Goal: Task Accomplishment & Management: Use online tool/utility

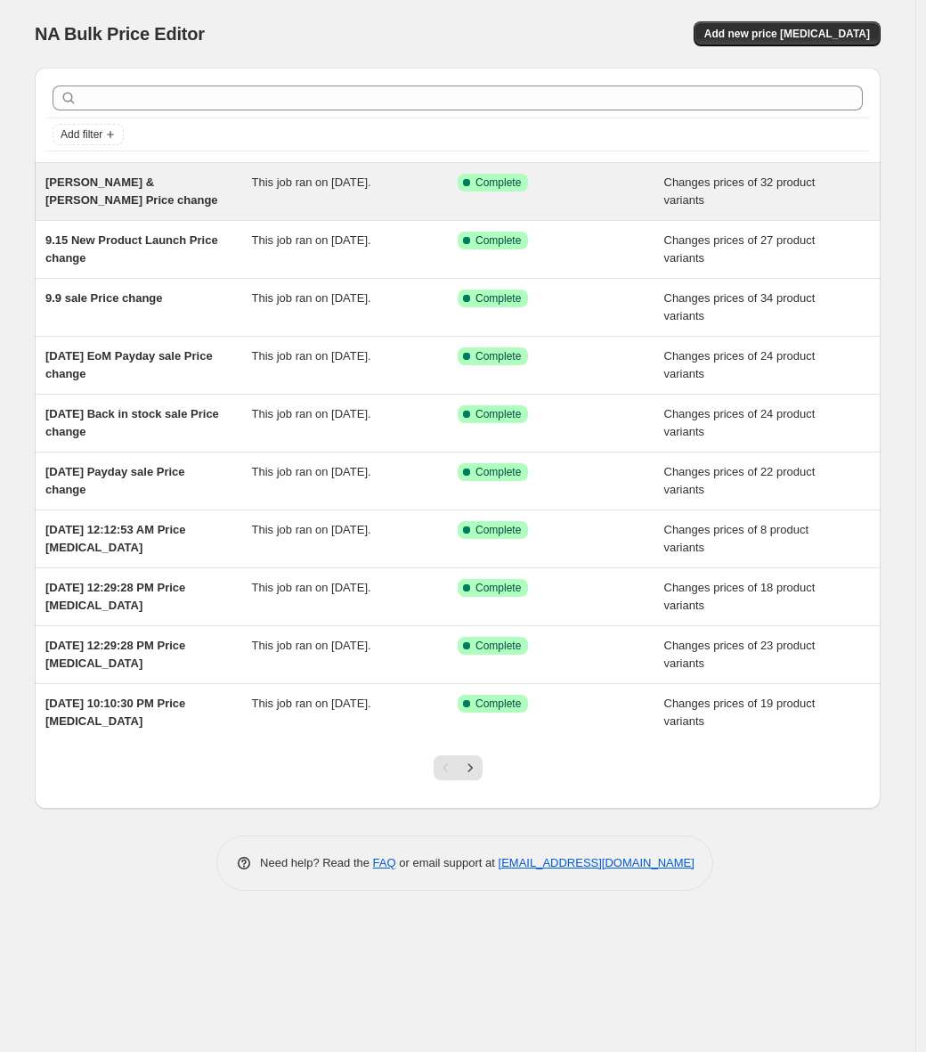
click at [144, 184] on span "Fiorella & Eva Restock Price change" at bounding box center [131, 190] width 173 height 31
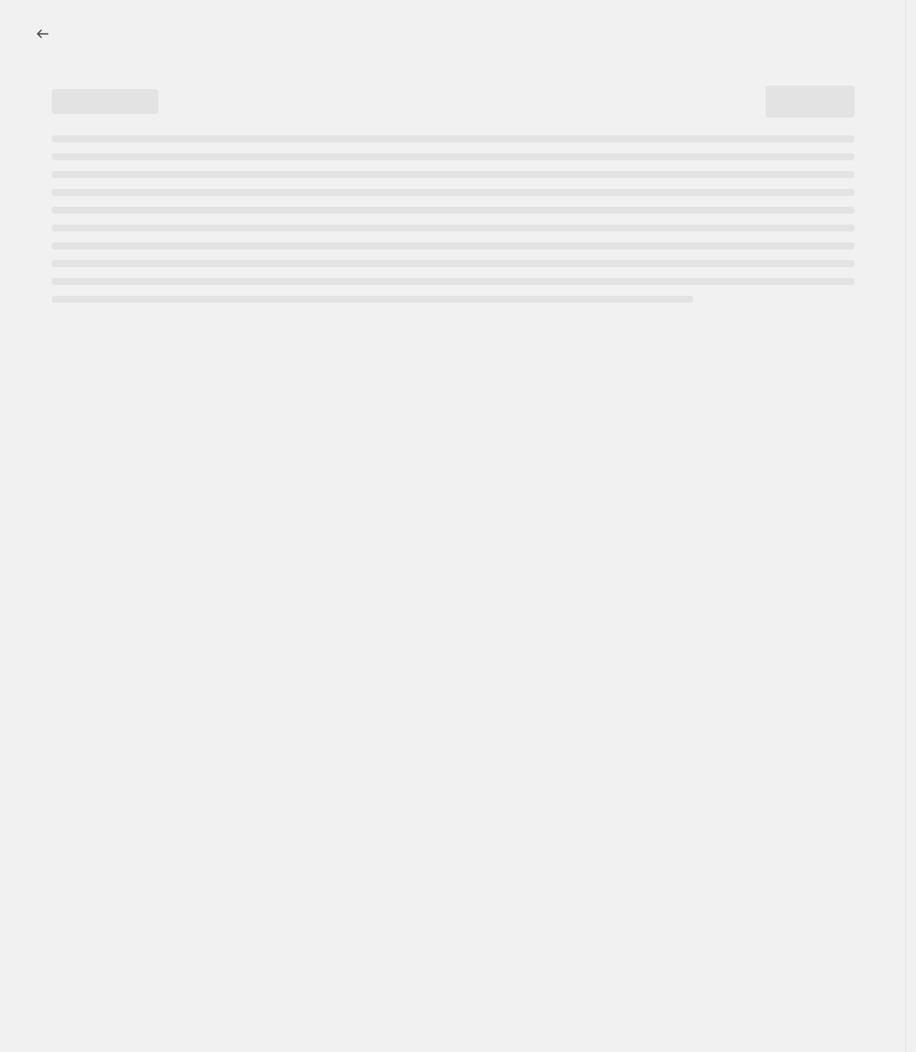
select select "product_status"
